Goal: Transaction & Acquisition: Purchase product/service

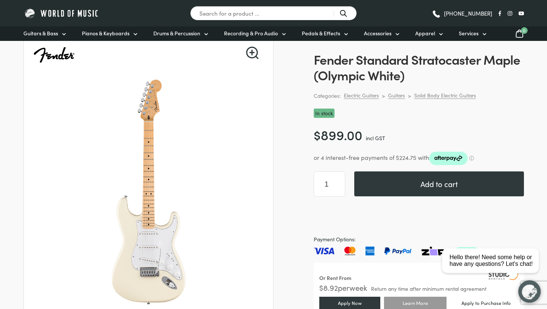
scroll to position [53, 0]
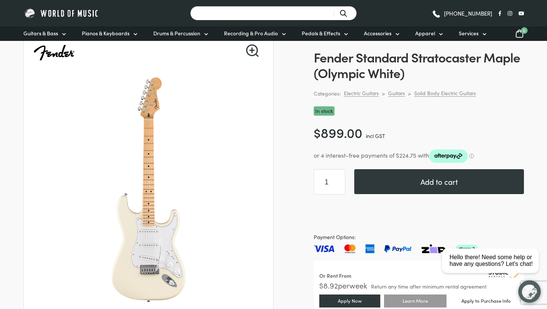
click at [268, 17] on input "Search for a product ..." at bounding box center [273, 13] width 167 height 15
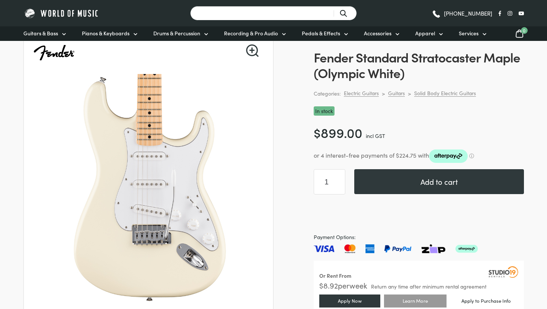
click at [294, 17] on input "Search for a product ..." at bounding box center [273, 13] width 167 height 15
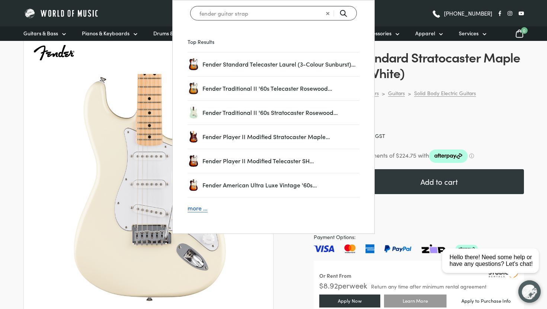
type input "fender guitar strap"
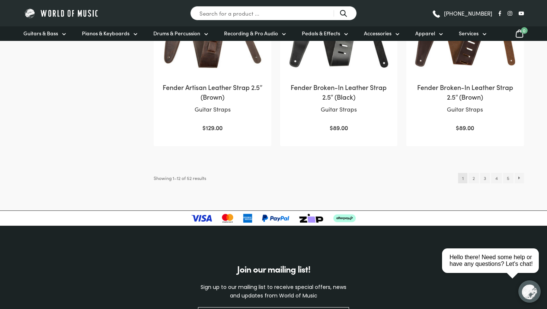
scroll to position [820, 0]
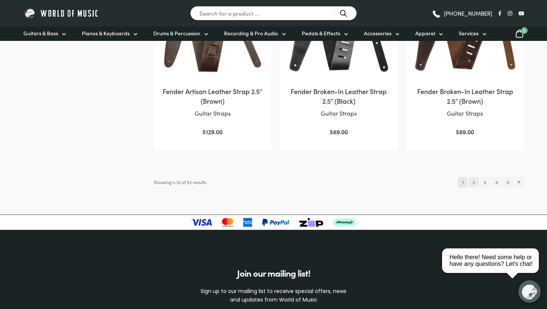
click at [478, 183] on link "2" at bounding box center [474, 182] width 10 height 10
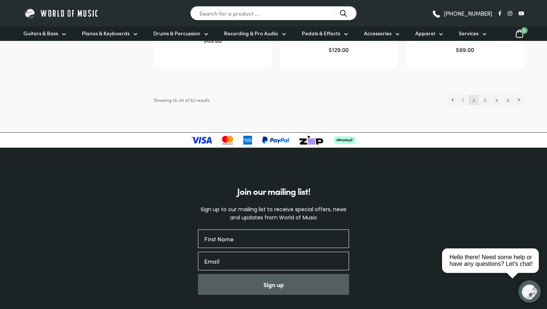
scroll to position [885, 0]
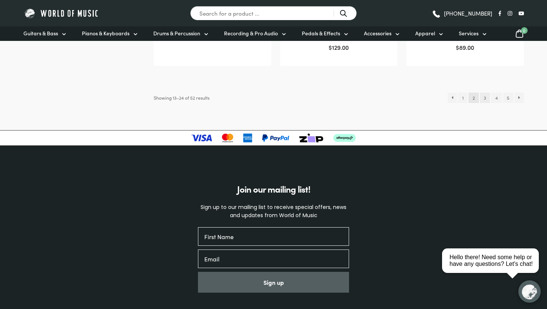
click at [482, 100] on link "3" at bounding box center [485, 98] width 10 height 10
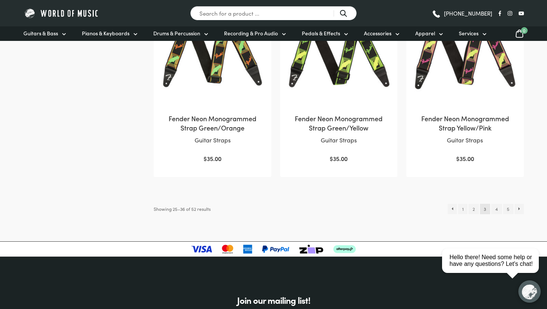
scroll to position [780, 0]
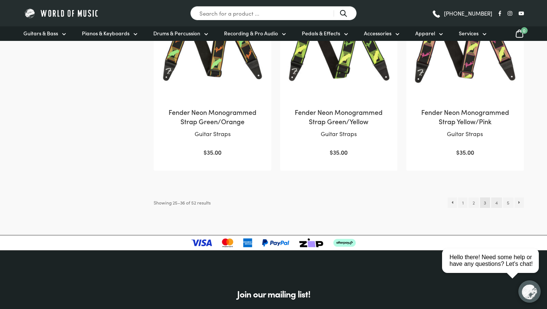
click at [492, 200] on link "4" at bounding box center [496, 203] width 10 height 10
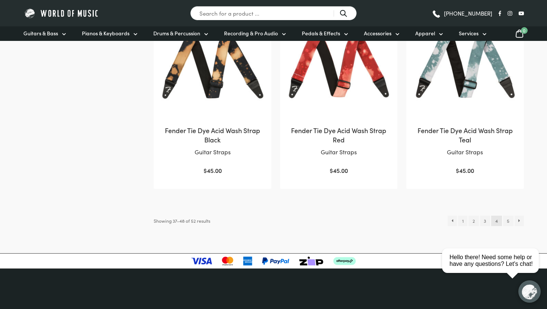
scroll to position [756, 0]
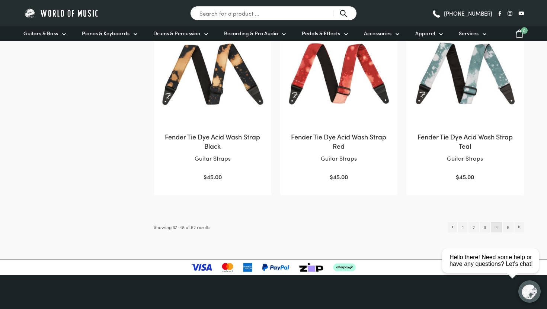
click at [507, 227] on html "close Hello there! Need some help or have any questions? Let's chat!" at bounding box center [493, 227] width 108 height 0
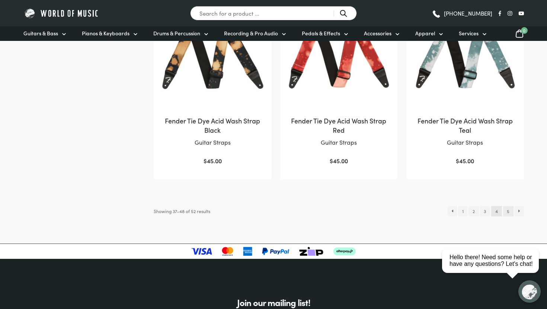
click at [511, 212] on link "5" at bounding box center [508, 211] width 10 height 10
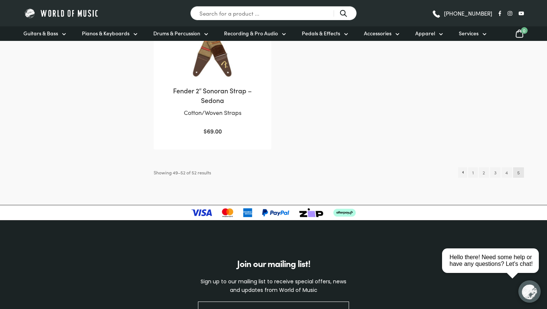
scroll to position [413, 0]
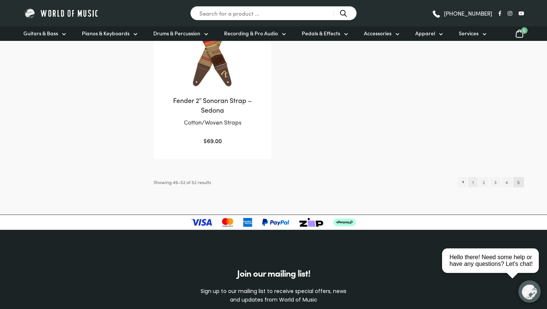
click at [474, 181] on link "1" at bounding box center [472, 182] width 9 height 10
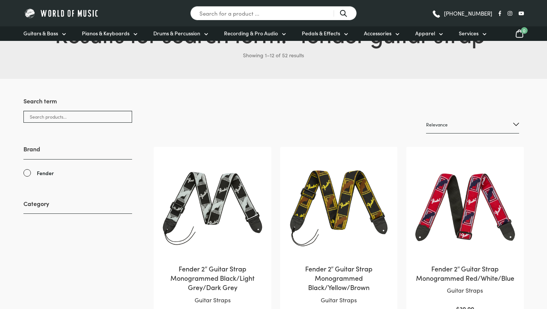
scroll to position [74, 0]
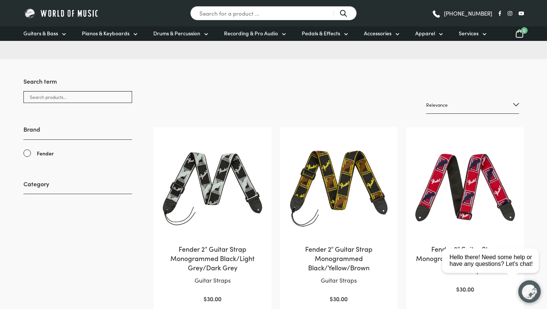
click at [224, 231] on img at bounding box center [212, 186] width 102 height 102
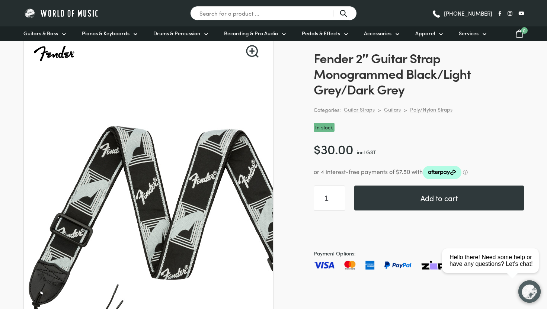
scroll to position [51, 0]
